Goal: Information Seeking & Learning: Learn about a topic

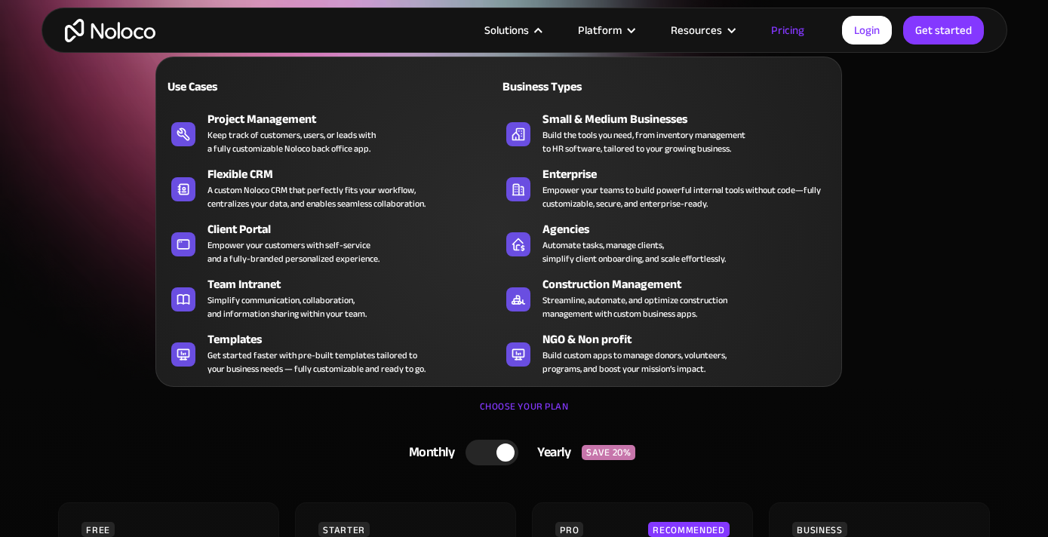
scroll to position [238, 0]
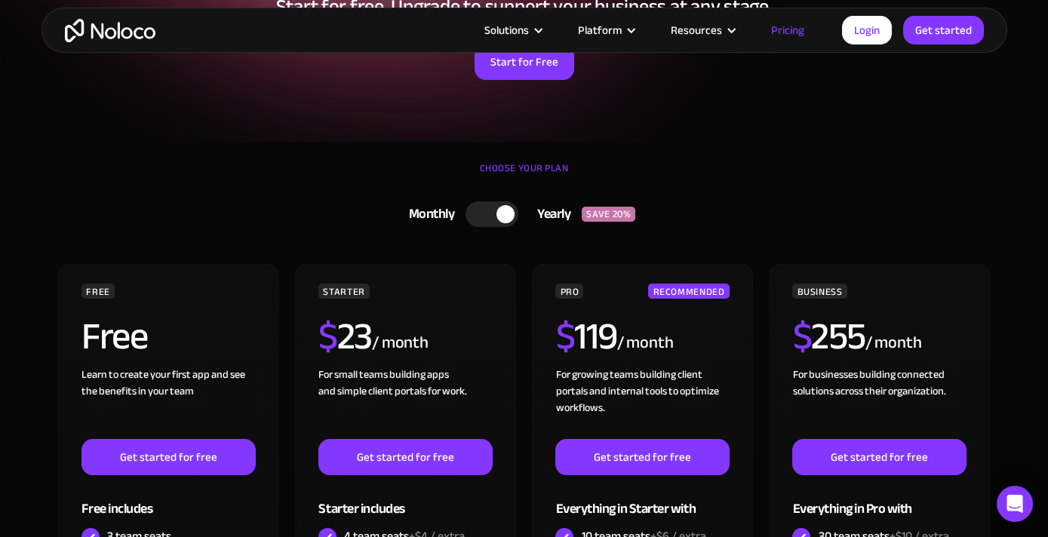
click at [494, 212] on div at bounding box center [492, 215] width 53 height 26
click at [515, 212] on div at bounding box center [498, 215] width 53 height 26
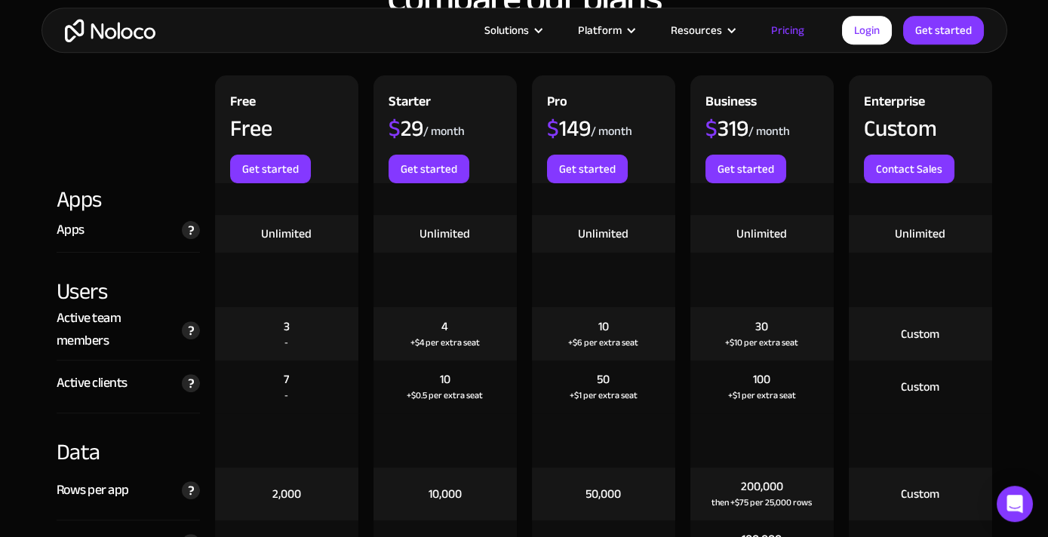
scroll to position [1673, 0]
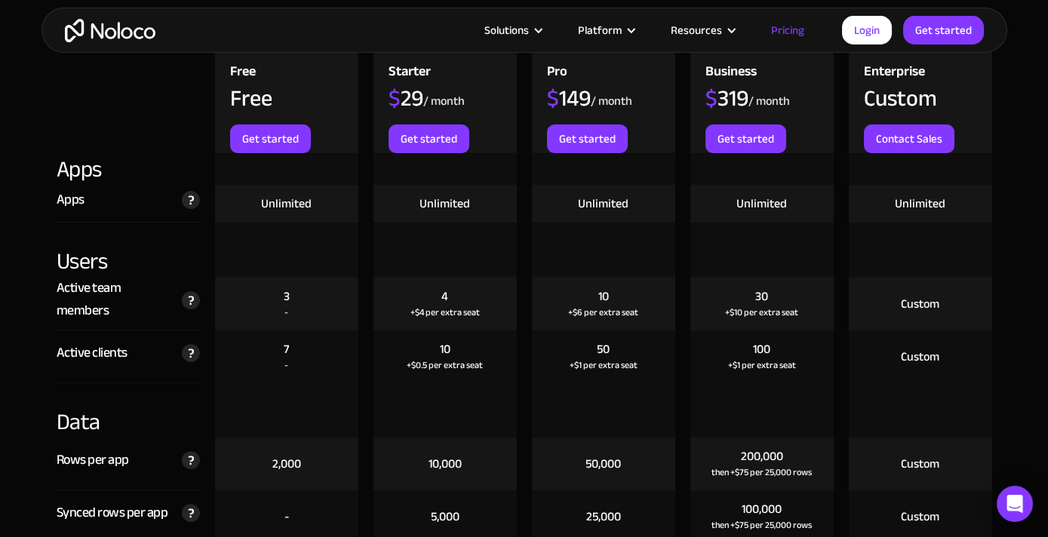
click at [904, 304] on div "Custom" at bounding box center [920, 304] width 38 height 17
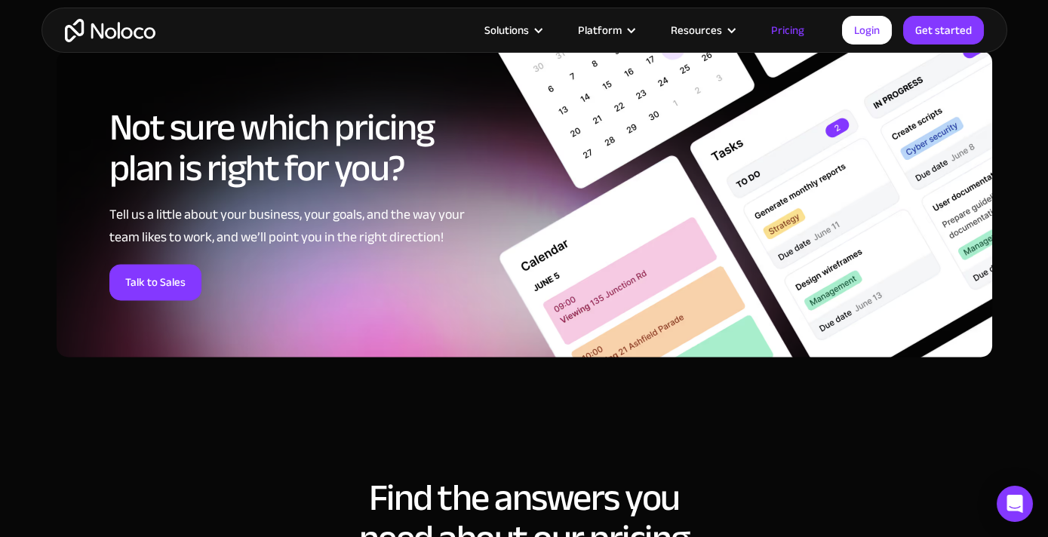
scroll to position [6141, 0]
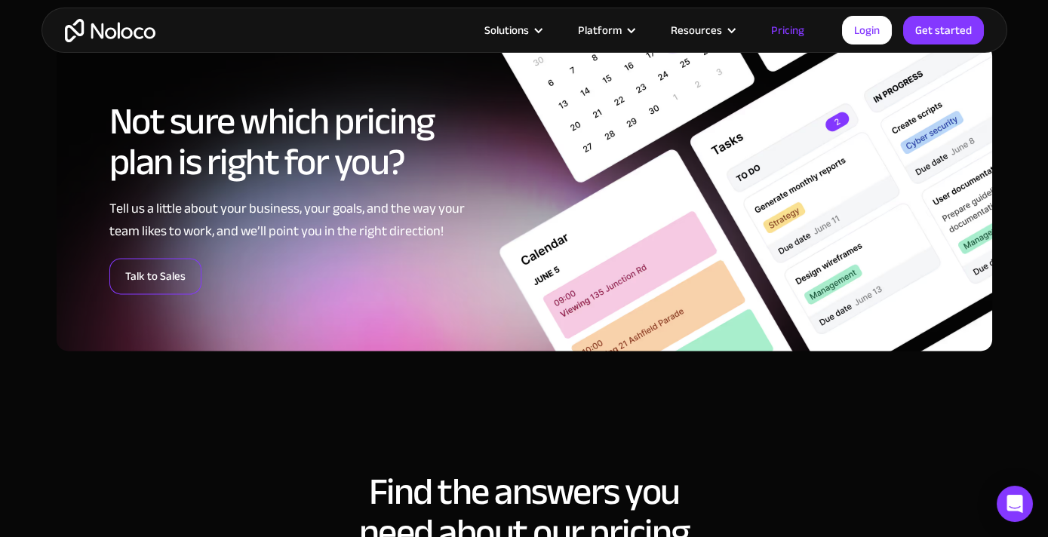
click at [153, 270] on link "Talk to Sales" at bounding box center [155, 276] width 92 height 36
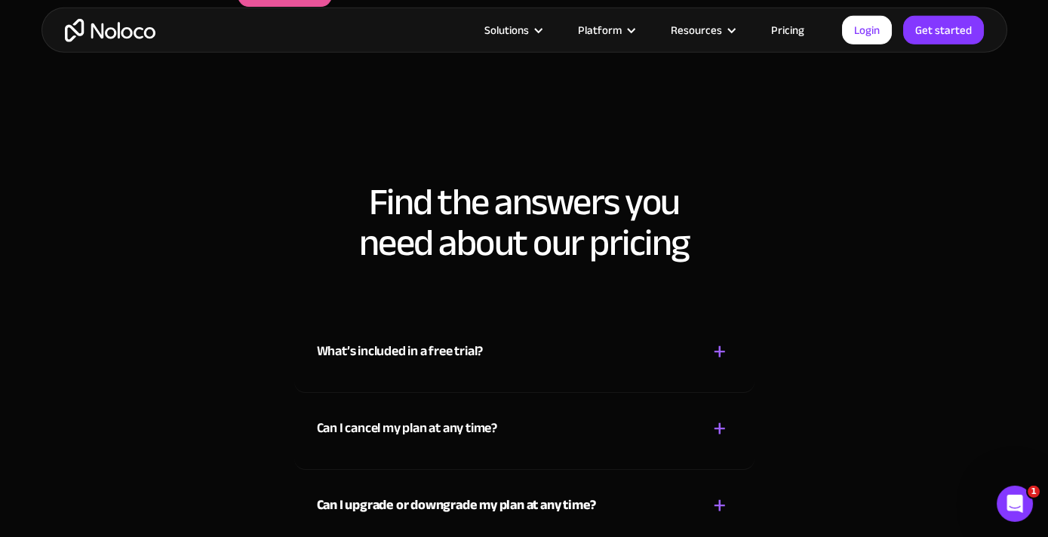
scroll to position [1483, 0]
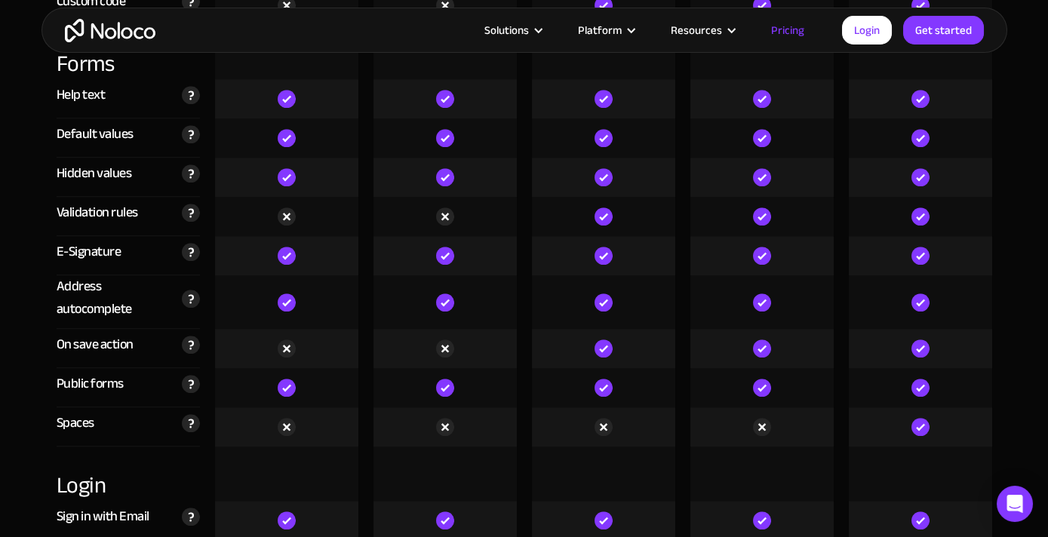
scroll to position [4153, 0]
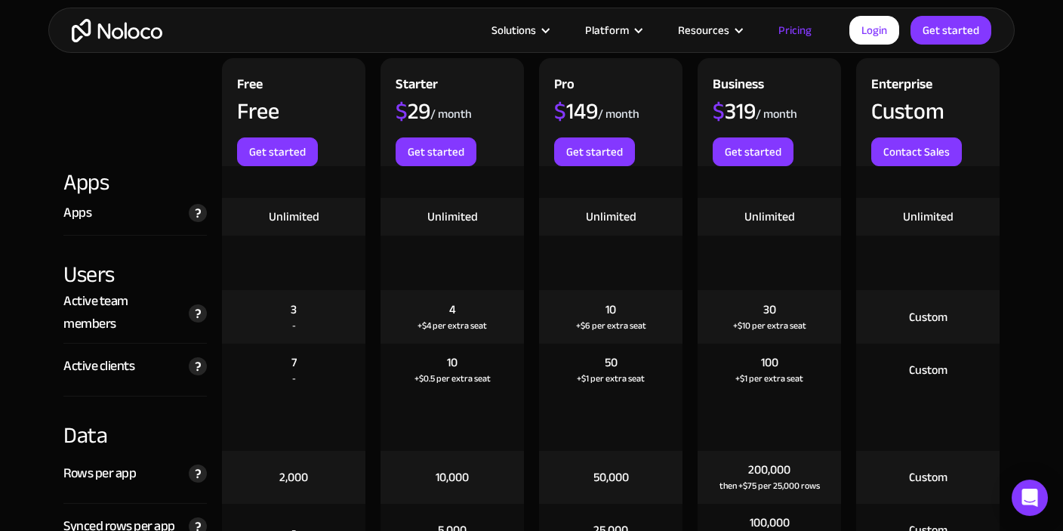
scroll to position [1655, 0]
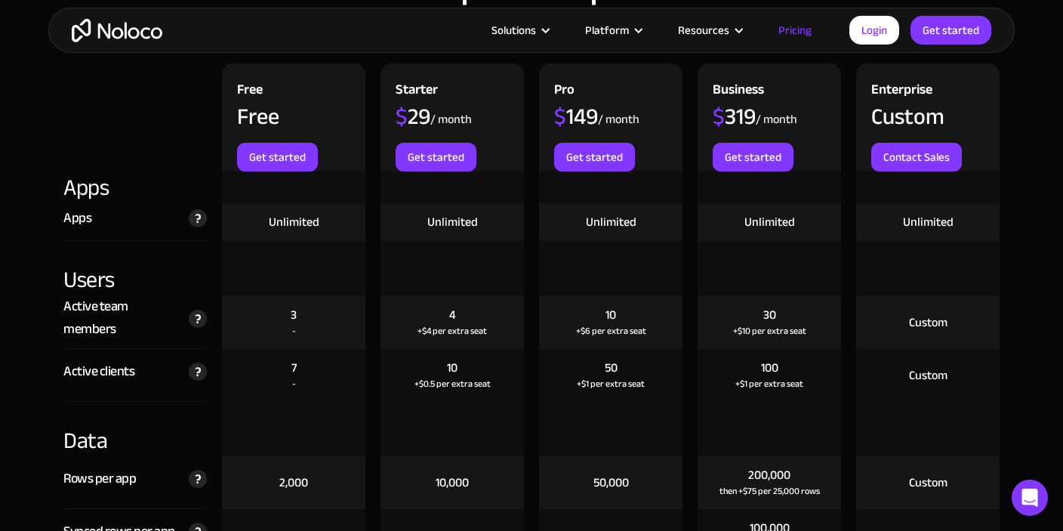
click at [300, 349] on div "7 -" at bounding box center [293, 375] width 143 height 53
click at [298, 214] on div "Unlimited" at bounding box center [294, 222] width 51 height 17
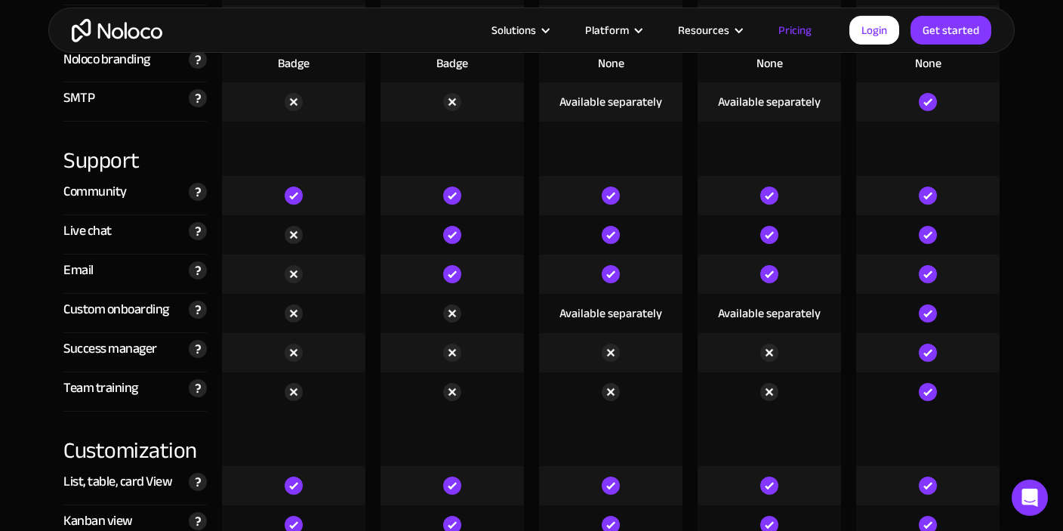
scroll to position [3728, 0]
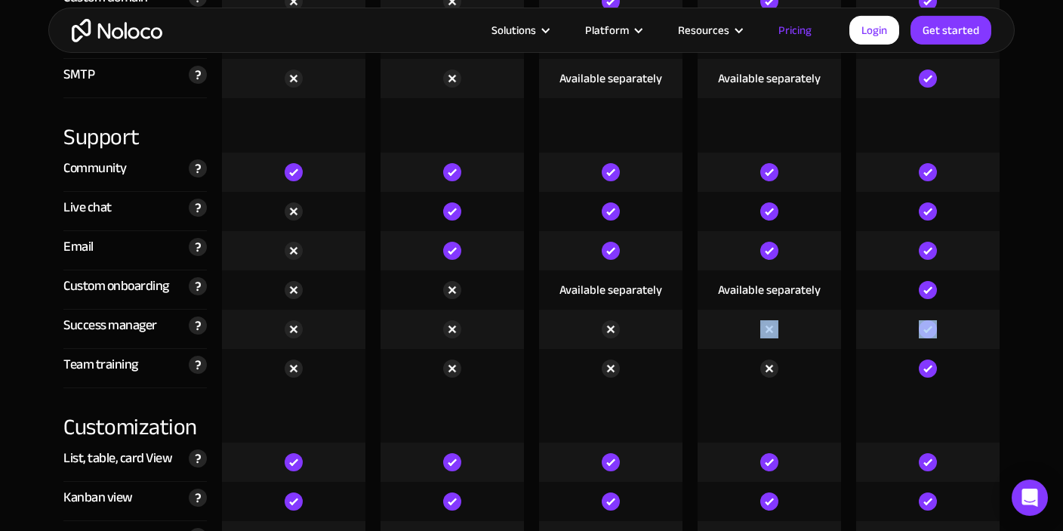
drag, startPoint x: 966, startPoint y: 319, endPoint x: 697, endPoint y: 294, distance: 270.6
click at [697, 309] on div "Success manager Dedicated Account Manager to guide you through your Noloco onbo…" at bounding box center [531, 328] width 951 height 39
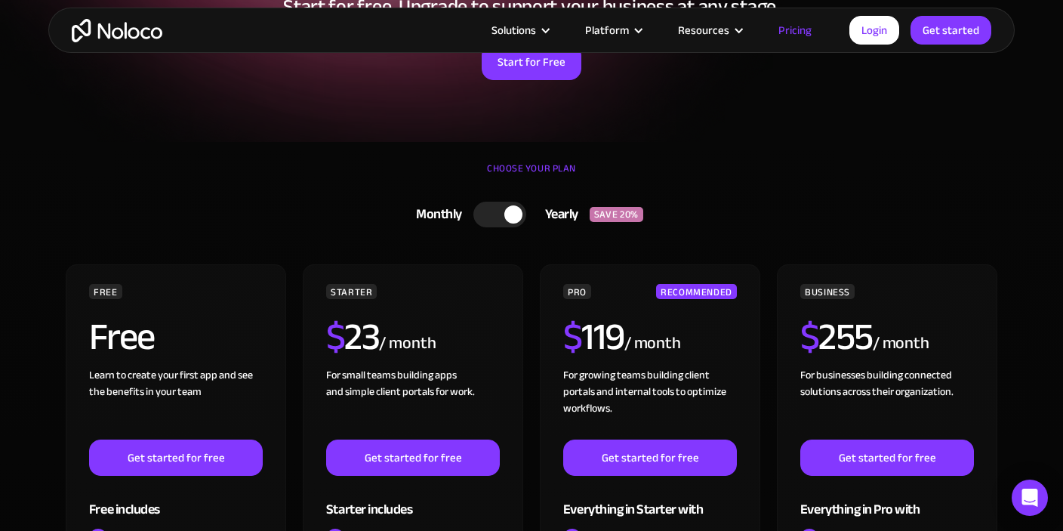
scroll to position [238, 0]
